Goal: Information Seeking & Learning: Learn about a topic

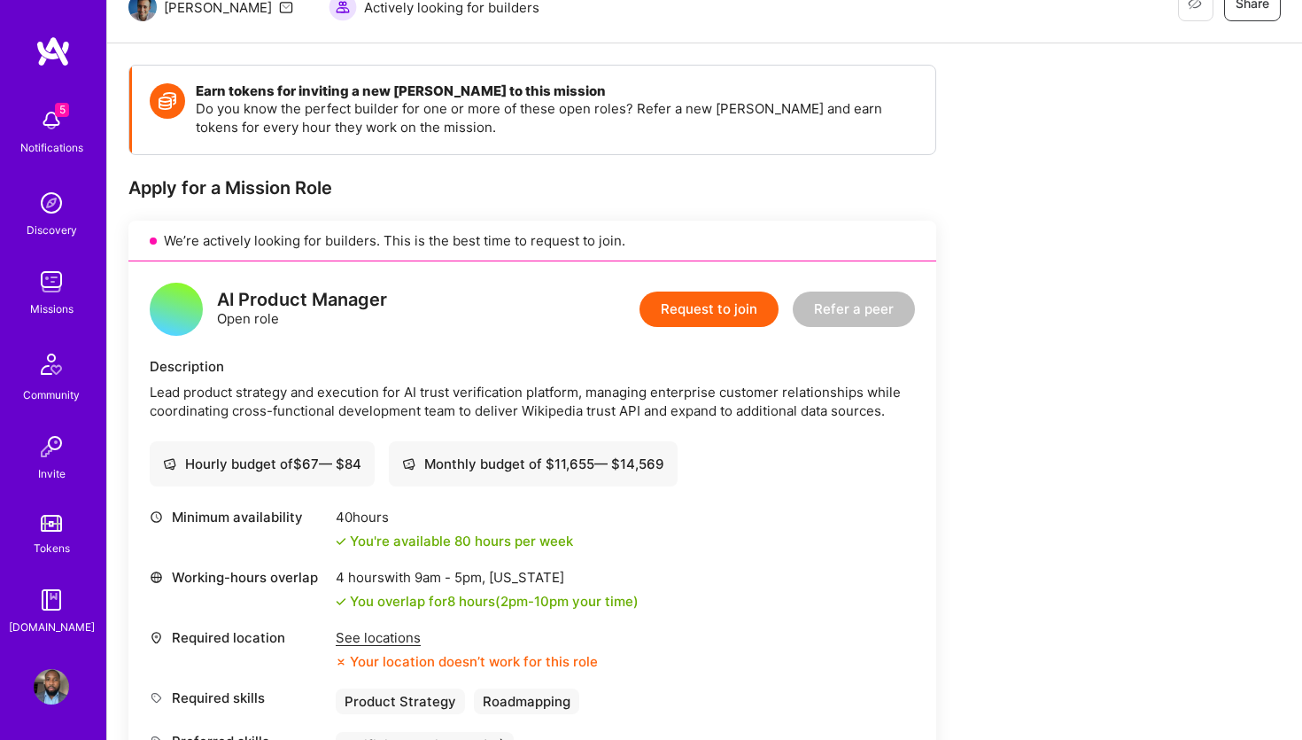
scroll to position [165, 0]
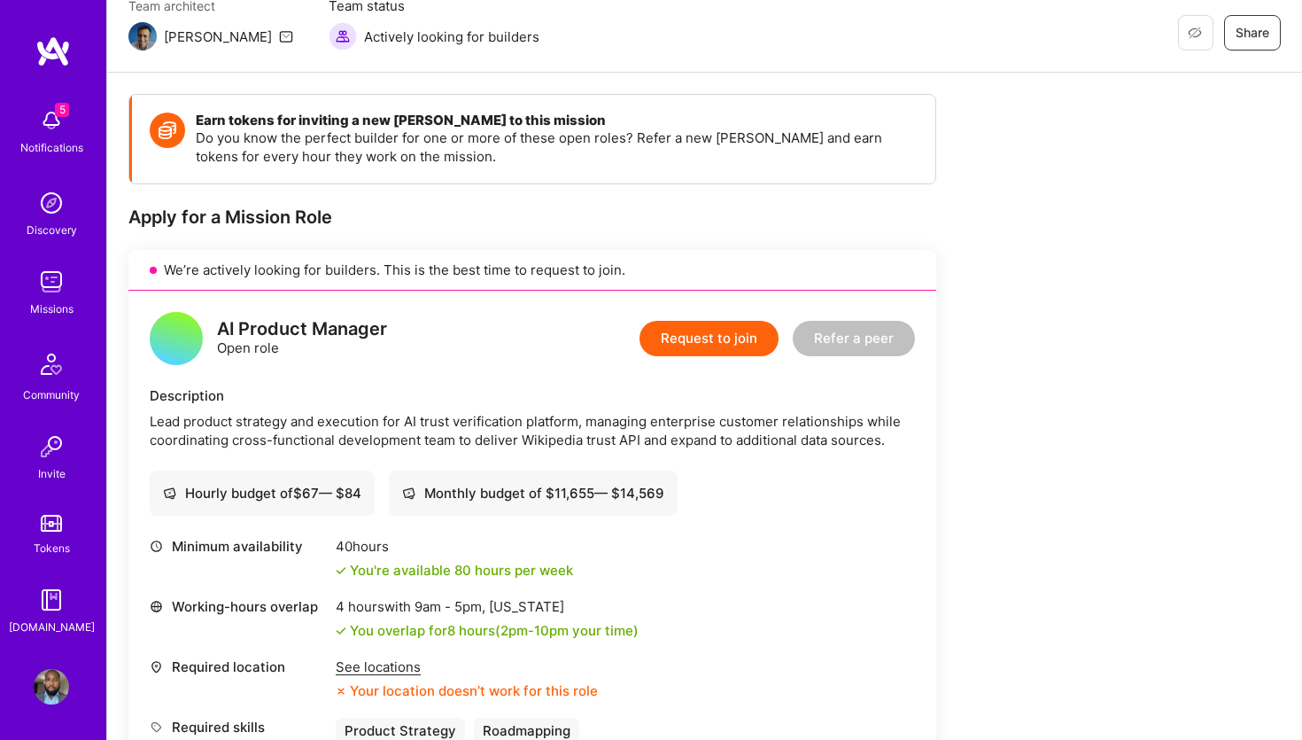
click at [52, 213] on img at bounding box center [51, 202] width 35 height 35
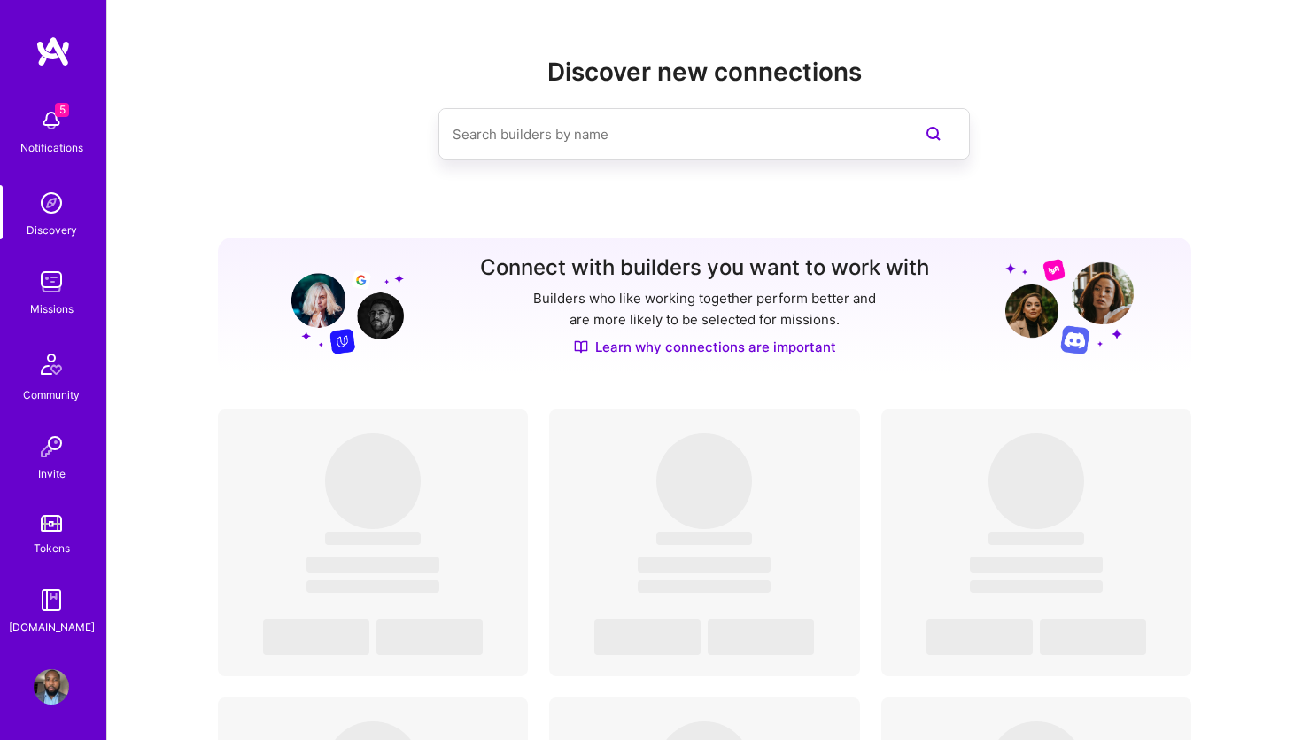
click at [49, 240] on div "5 Notifications Discovery Missions Community Invite Tokens [DOMAIN_NAME]" at bounding box center [53, 367] width 106 height 537
click at [49, 276] on img at bounding box center [51, 281] width 35 height 35
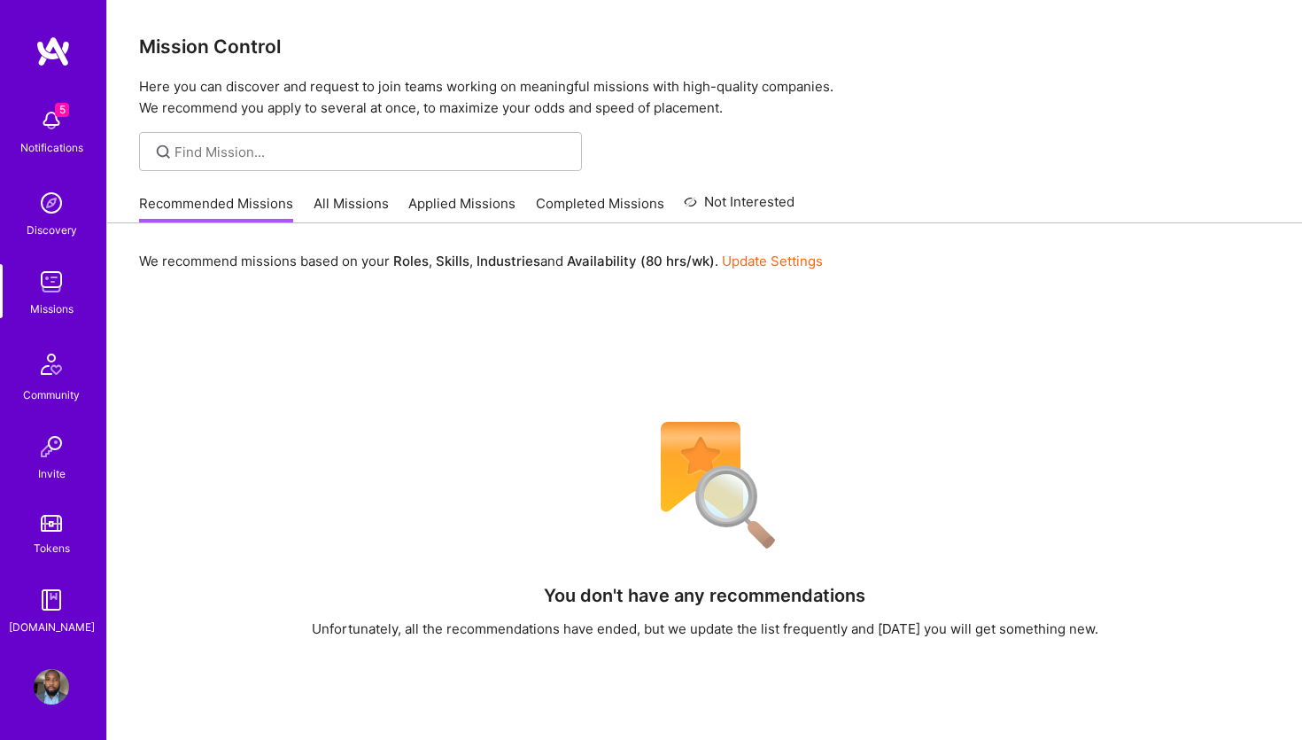
click at [361, 213] on link "All Missions" at bounding box center [351, 208] width 75 height 29
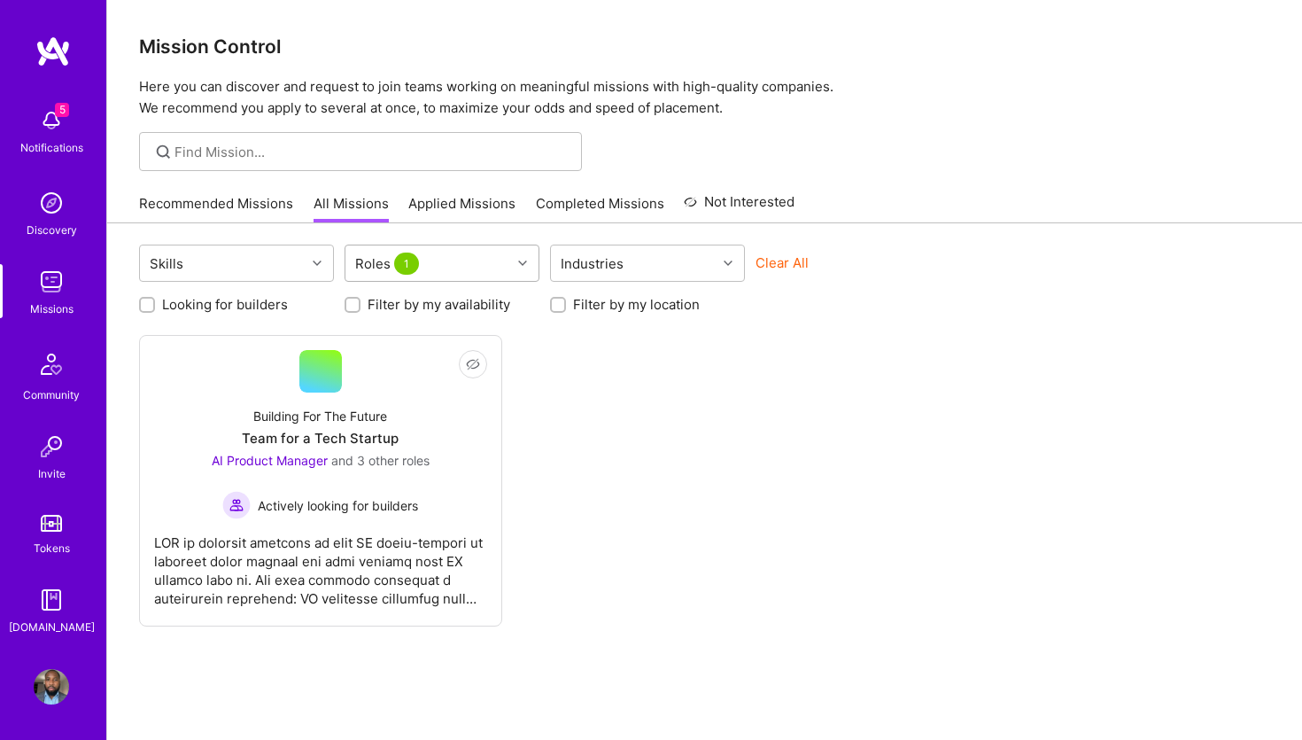
click at [402, 268] on span "1" at bounding box center [406, 264] width 25 height 22
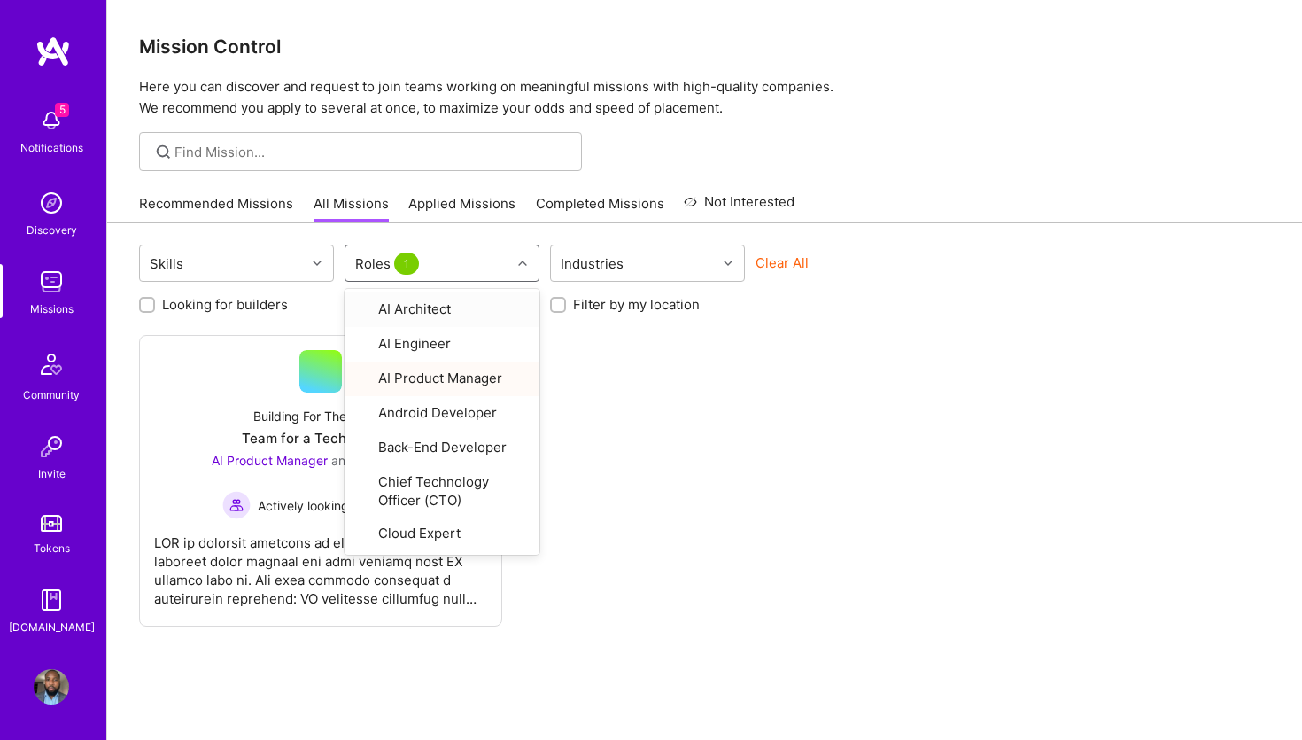
click at [415, 274] on div "Roles 1" at bounding box center [389, 264] width 76 height 26
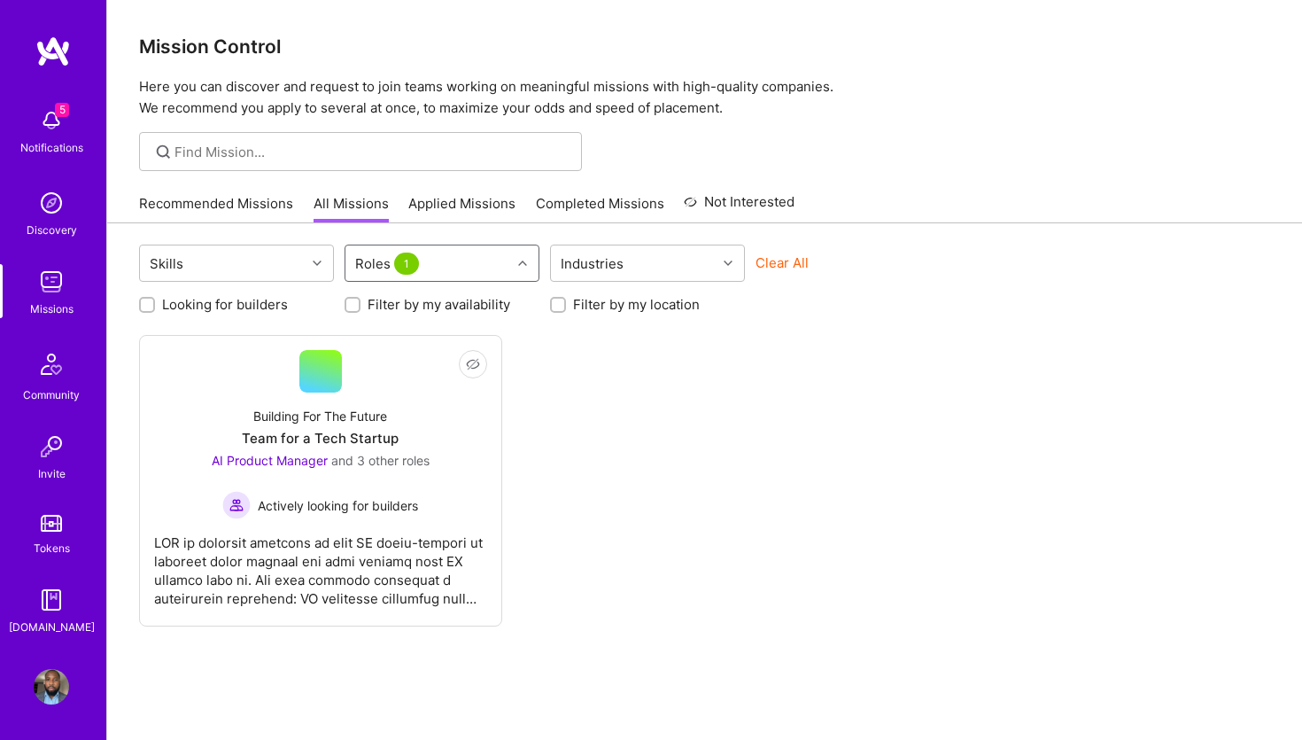
click at [418, 267] on div "Roles 1" at bounding box center [389, 264] width 76 height 26
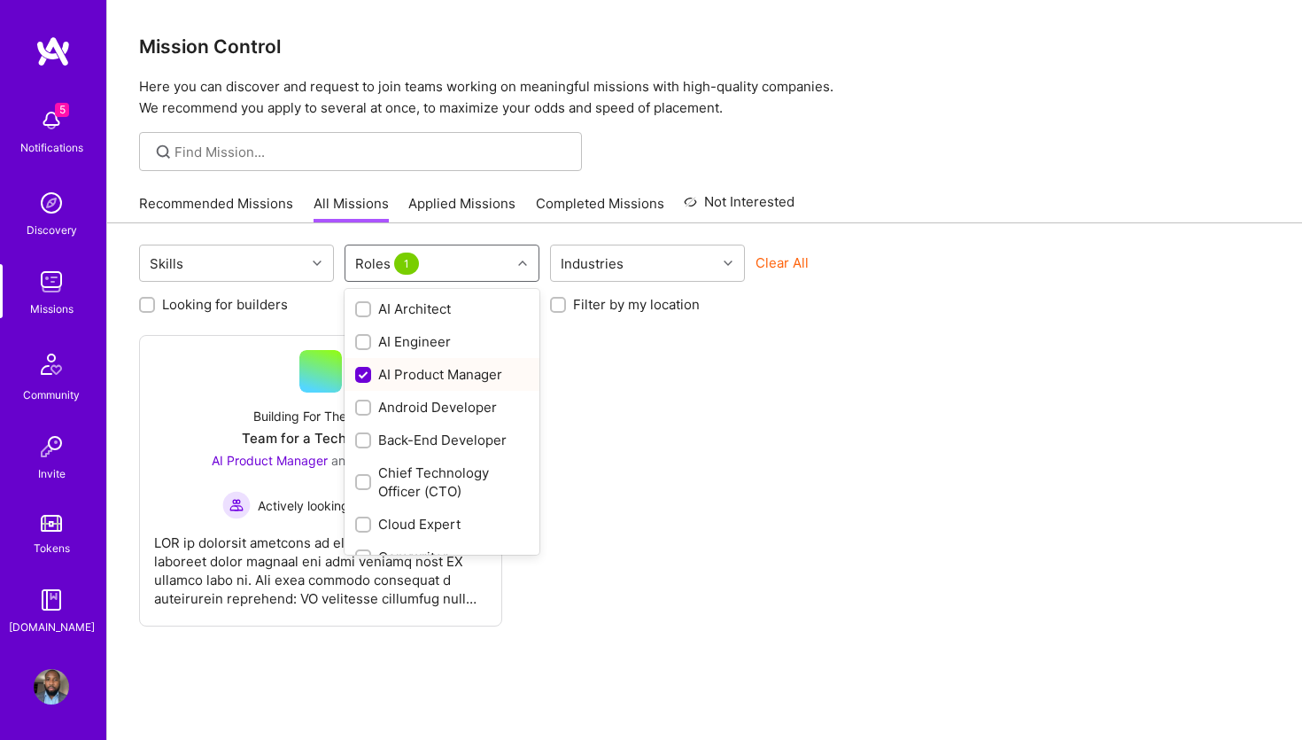
click at [358, 373] on input "checkbox" at bounding box center [365, 376] width 16 height 16
checkbox input "false"
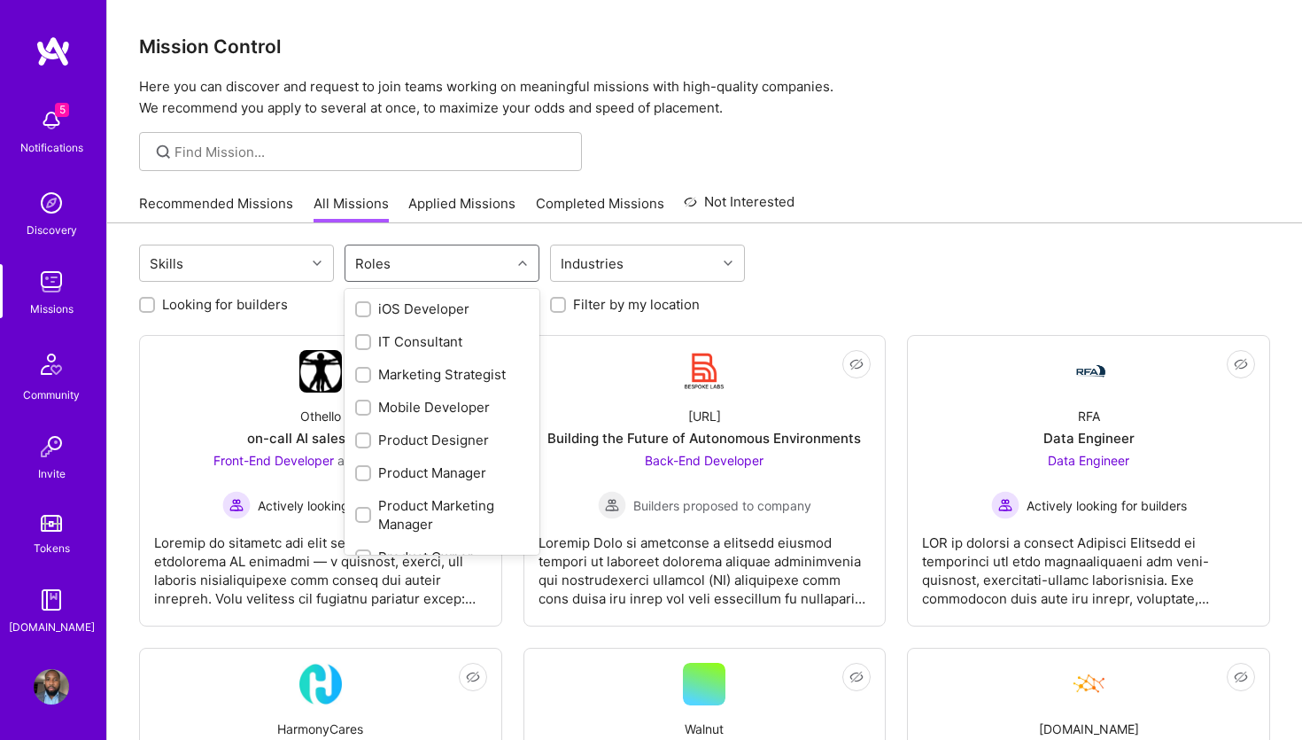
scroll to position [564, 0]
click at [361, 466] on input "checkbox" at bounding box center [365, 471] width 12 height 12
checkbox input "true"
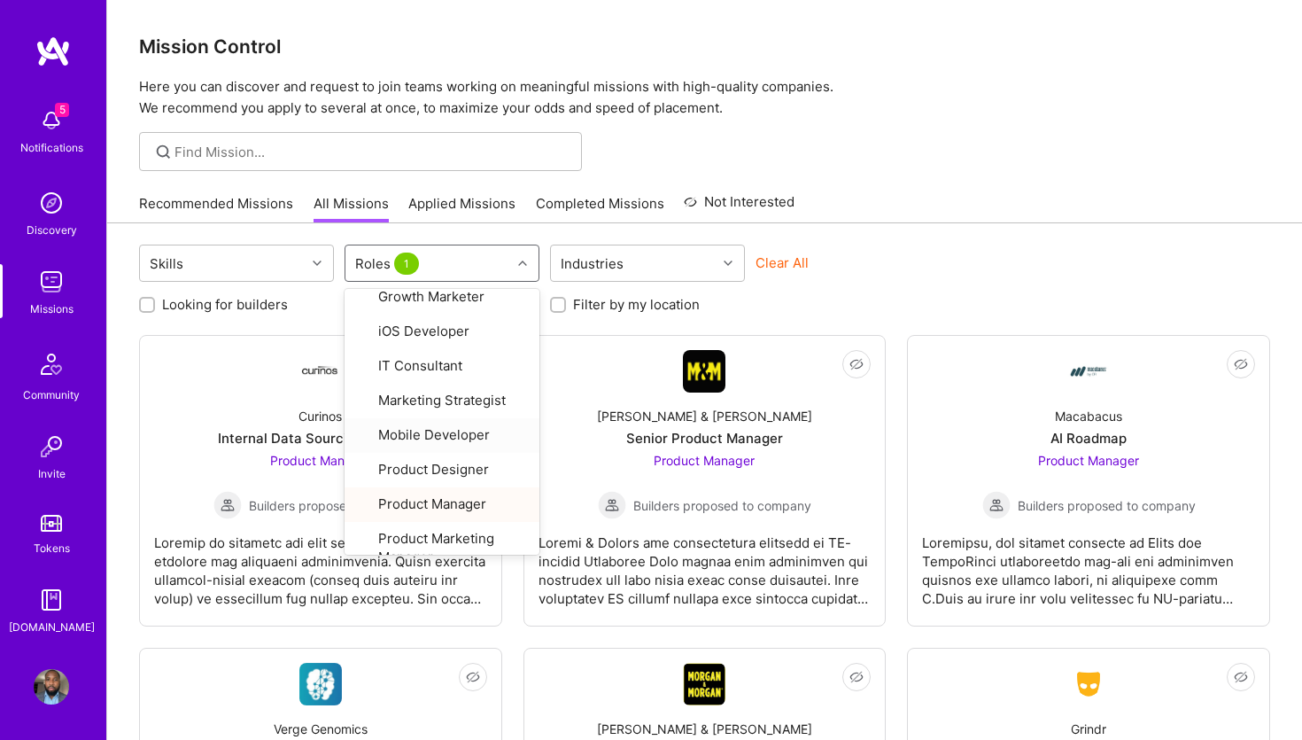
click at [904, 291] on div "Looking for builders Filter by my availability Filter by my location" at bounding box center [704, 299] width 1131 height 27
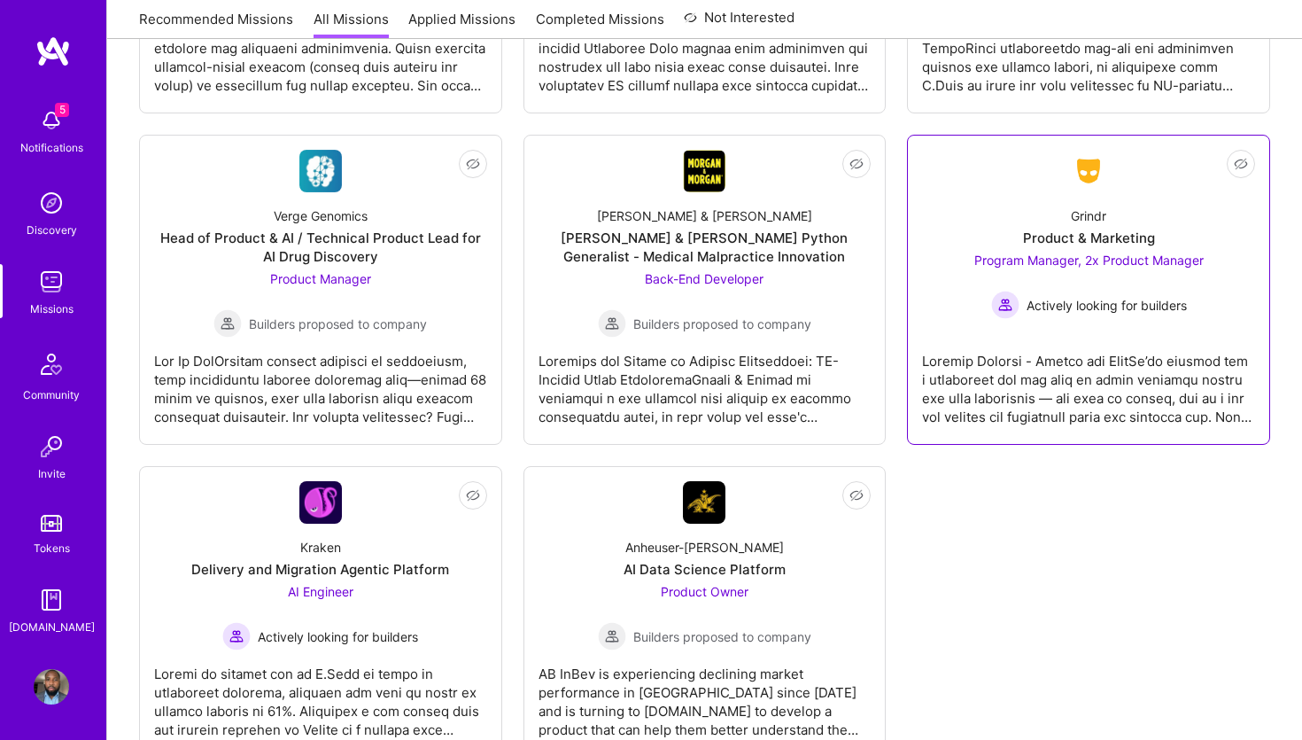
scroll to position [510, 0]
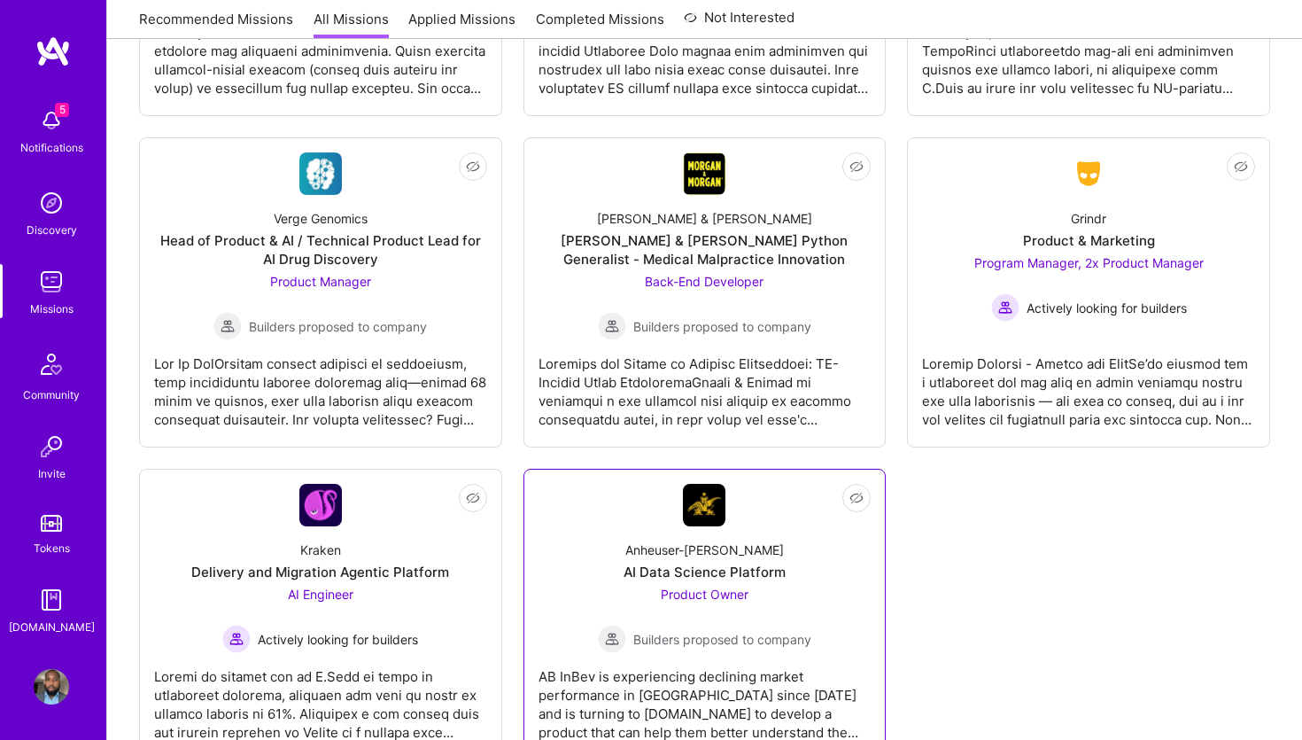
click at [793, 531] on div "Anheuser-[PERSON_NAME] Data Science Platform Product Owner Builders proposed to…" at bounding box center [705, 589] width 333 height 127
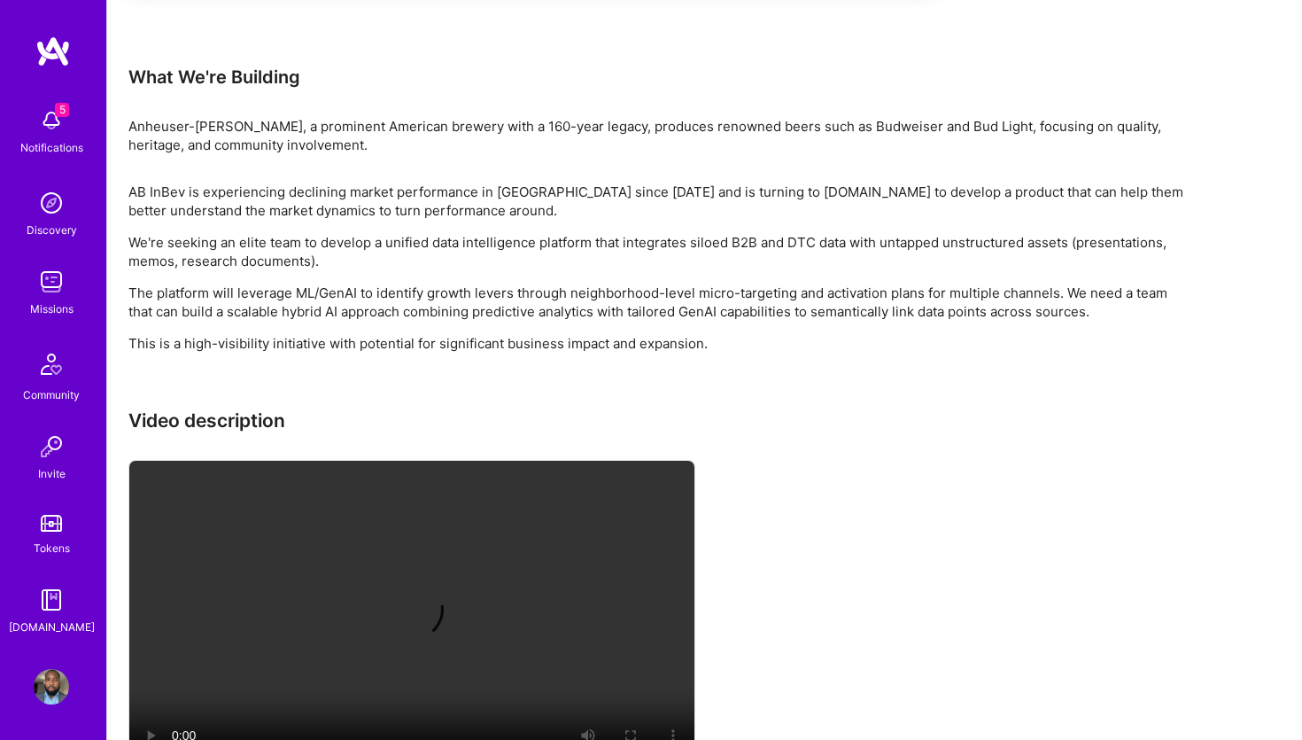
scroll to position [1824, 0]
